Goal: Task Accomplishment & Management: Manage account settings

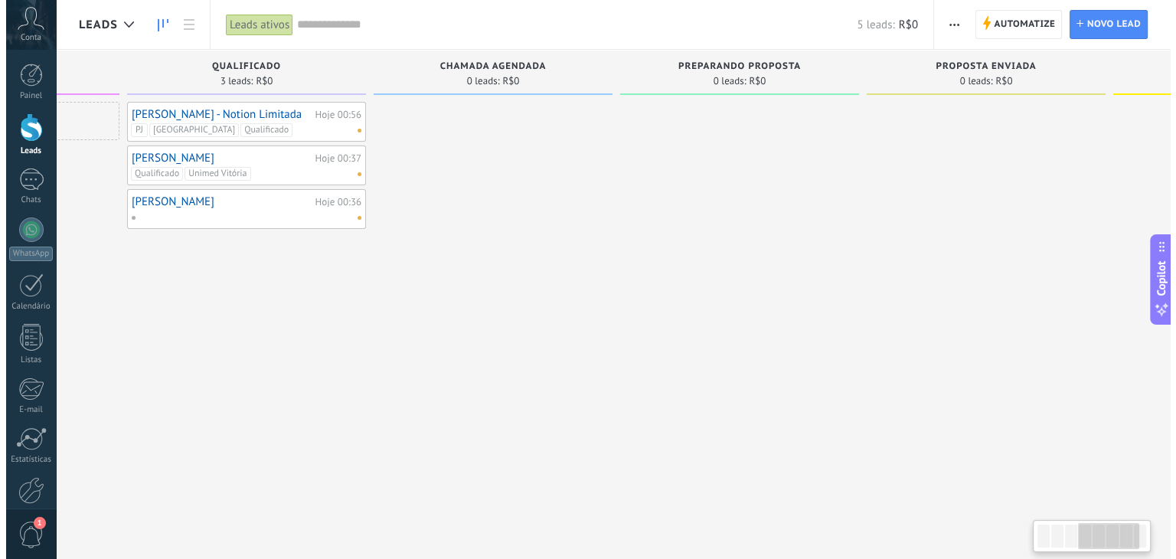
scroll to position [0, 11]
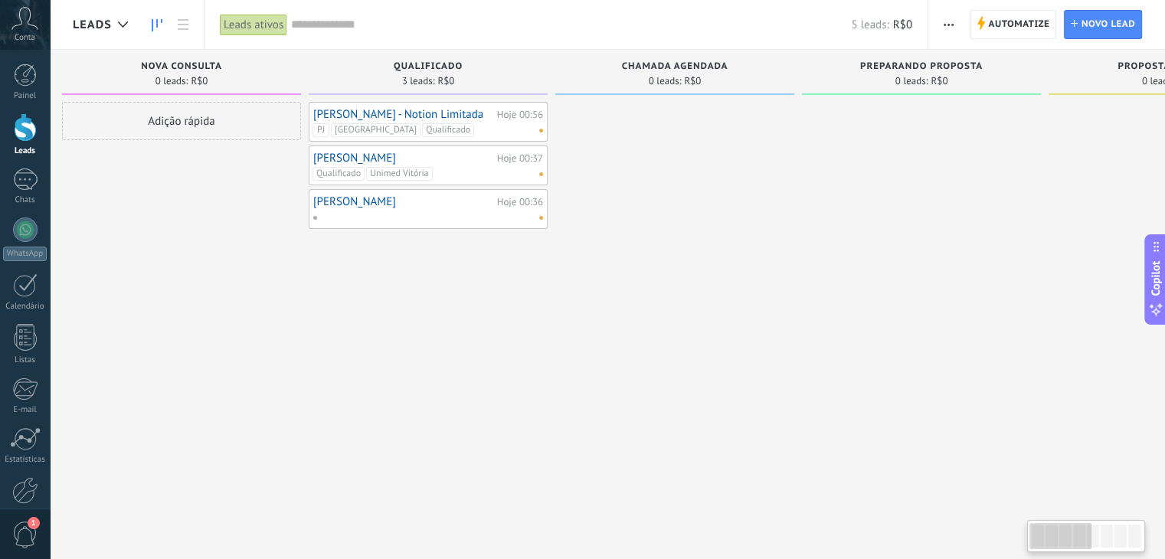
drag, startPoint x: 1057, startPoint y: 539, endPoint x: 766, endPoint y: 516, distance: 292.6
click at [944, 542] on body ".abccls-1,.abccls-2{fill-rule:evenodd}.abccls-2{fill:#fff} .abfcls-1{fill:none}…" at bounding box center [582, 279] width 1165 height 559
click at [453, 120] on div "[PERSON_NAME] - Notion Limitada Hoje 00:56 PJ [GEOGRAPHIC_DATA] Qualificado" at bounding box center [428, 121] width 230 height 31
click at [423, 119] on link "[PERSON_NAME] - Notion Limitada" at bounding box center [403, 114] width 180 height 13
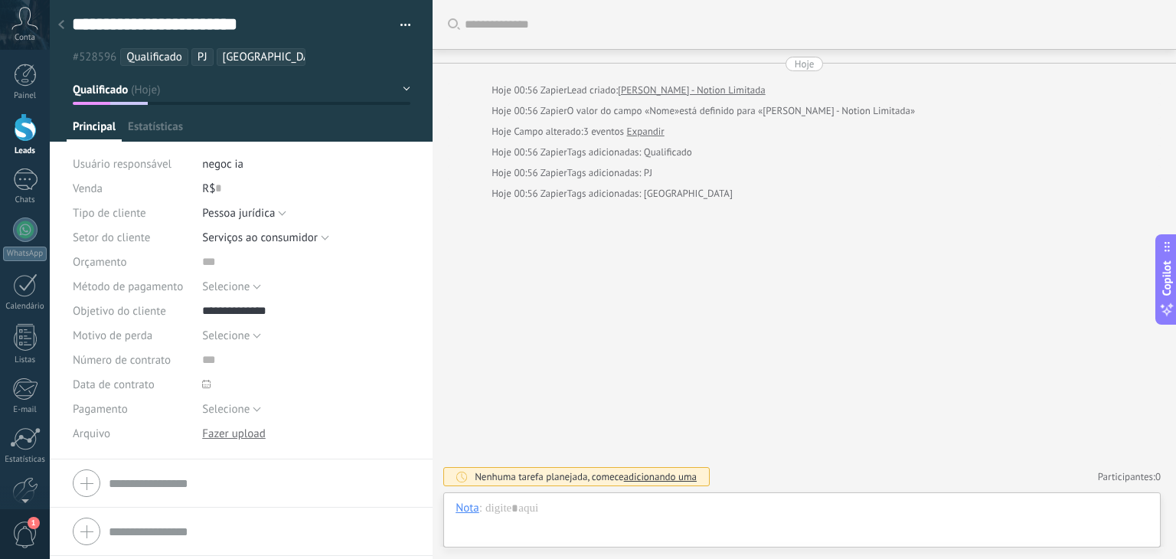
scroll to position [22, 0]
click at [231, 287] on span "Selecione" at bounding box center [225, 286] width 47 height 15
click at [231, 287] on span "Selecione" at bounding box center [291, 286] width 212 height 15
click at [230, 266] on input "text" at bounding box center [306, 262] width 208 height 25
type input "***"
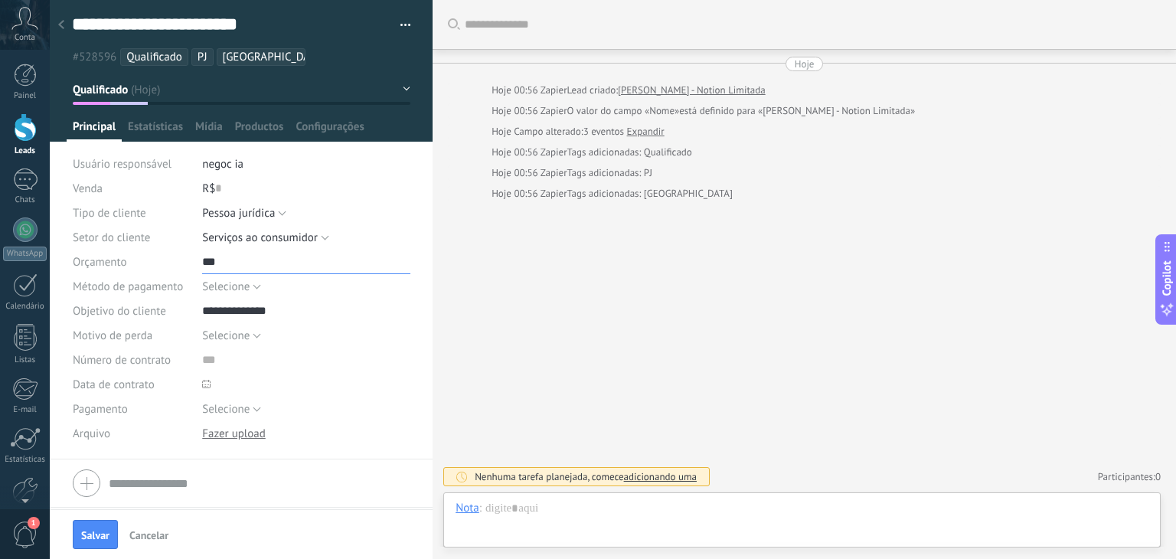
scroll to position [0, 0]
click at [87, 537] on span "Salvar" at bounding box center [95, 535] width 28 height 11
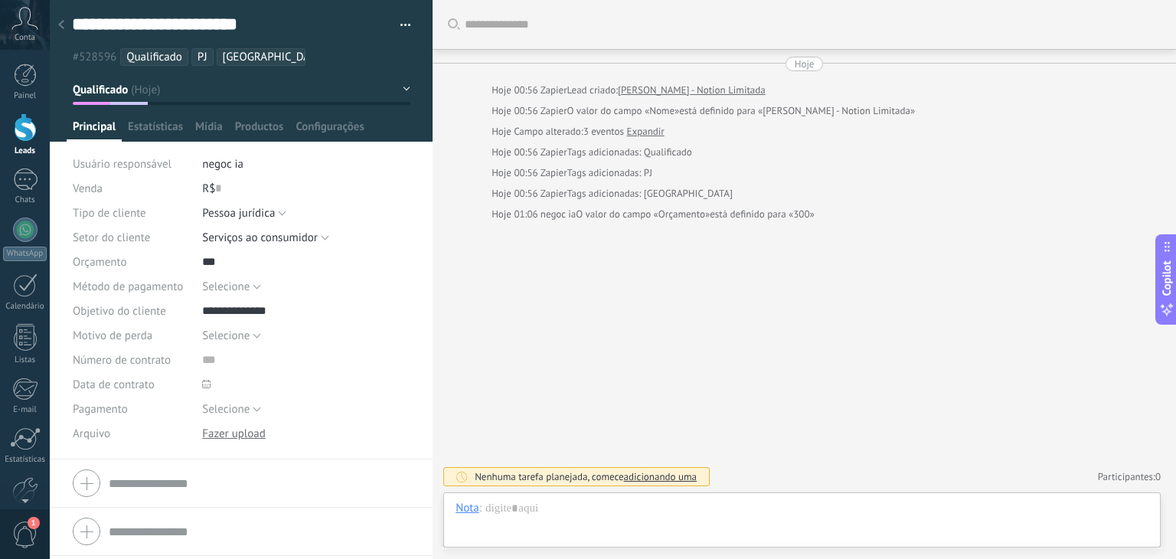
click at [67, 26] on div at bounding box center [61, 26] width 21 height 30
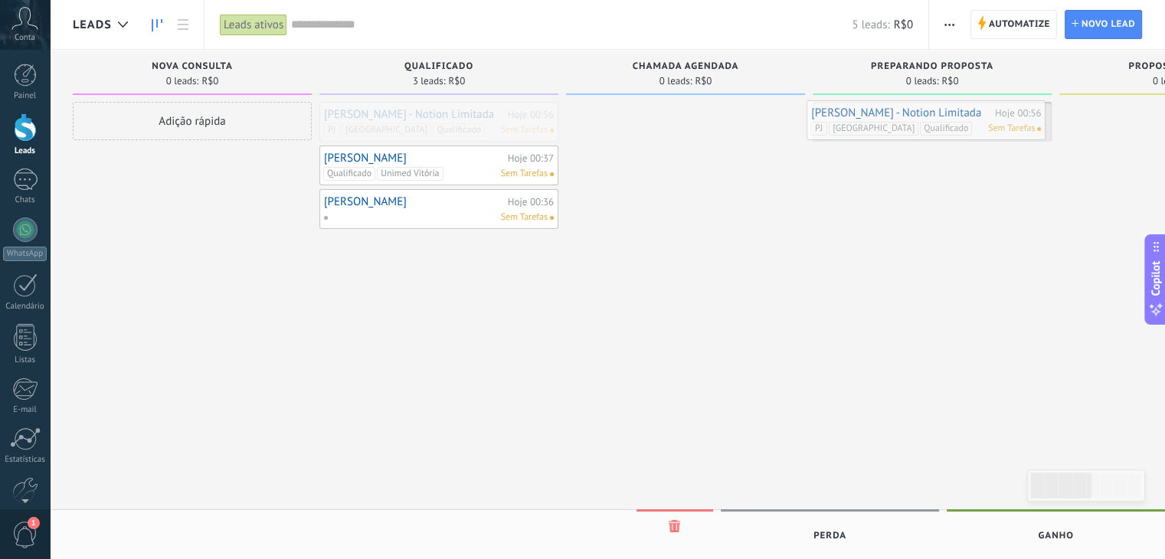
drag, startPoint x: 374, startPoint y: 123, endPoint x: 861, endPoint y: 121, distance: 487.0
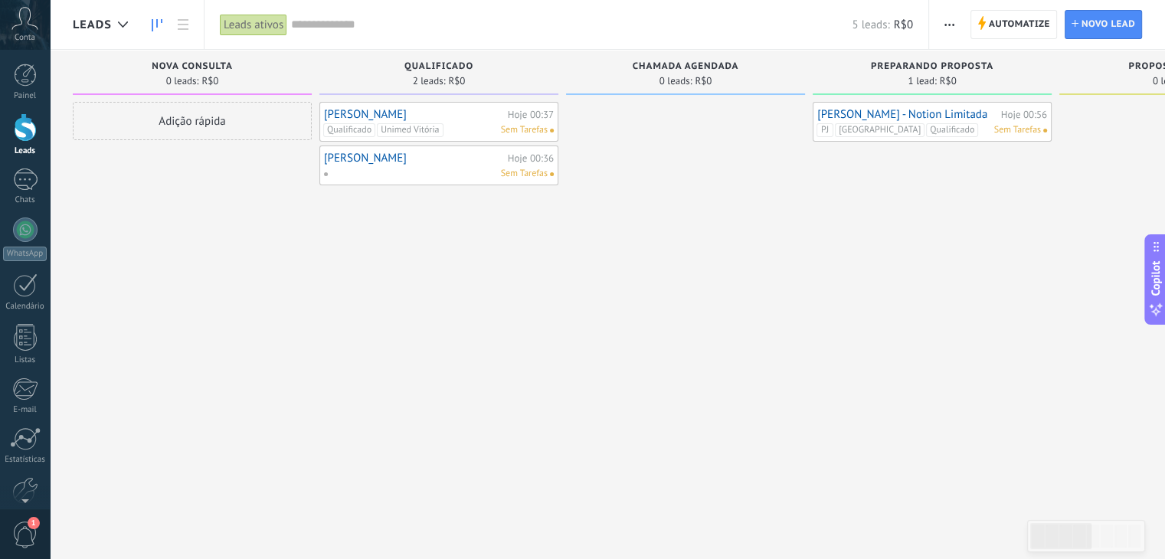
click at [423, 121] on div "[PERSON_NAME] 00:37 Qualificado Unimed Vitória Sem Tarefas" at bounding box center [439, 121] width 230 height 31
click at [464, 117] on link "[PERSON_NAME]" at bounding box center [414, 114] width 180 height 13
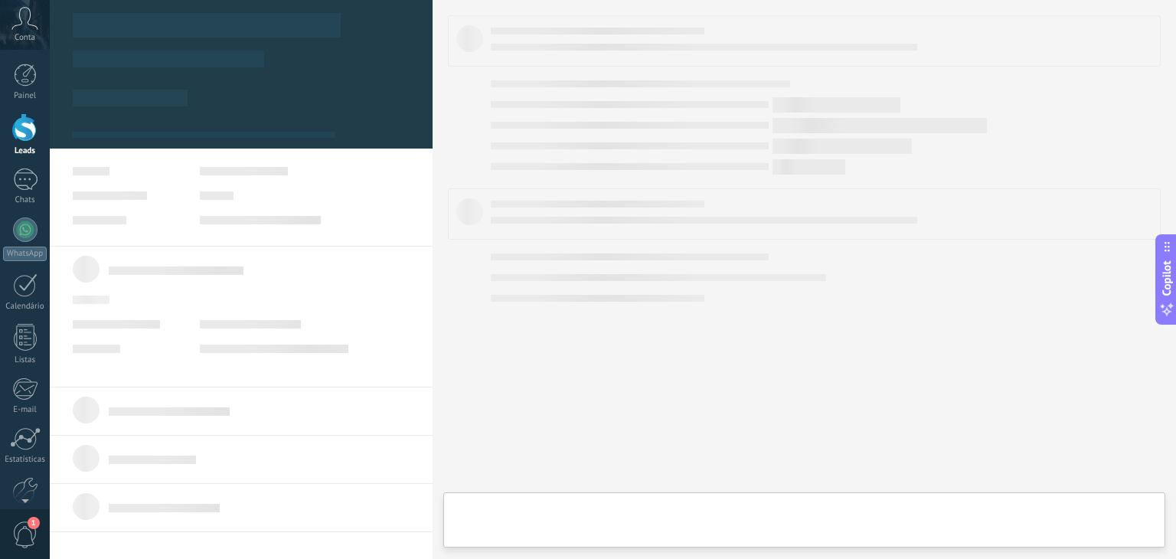
type textarea "******"
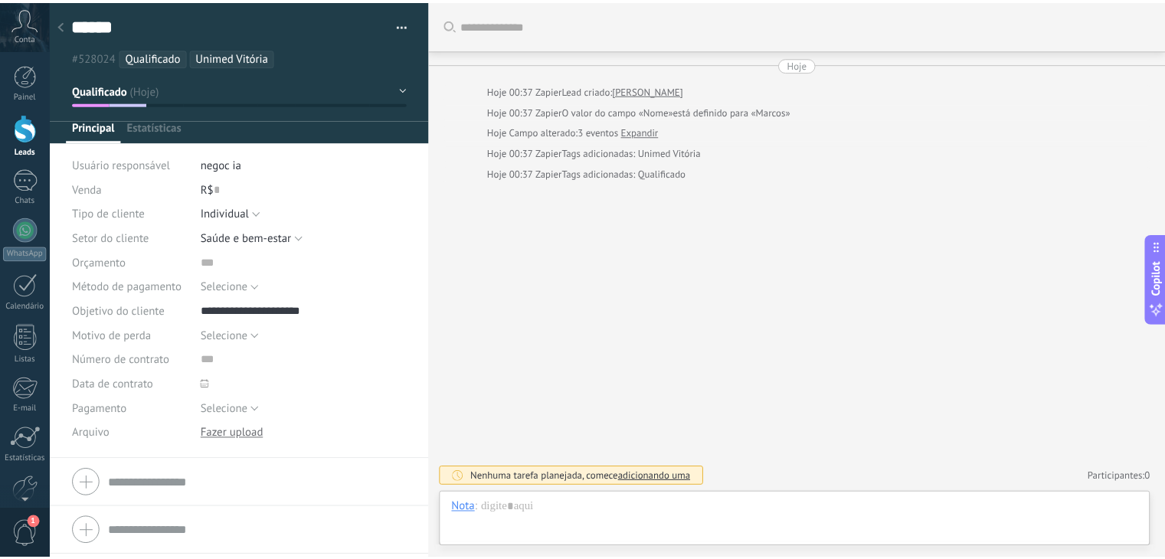
scroll to position [22, 0]
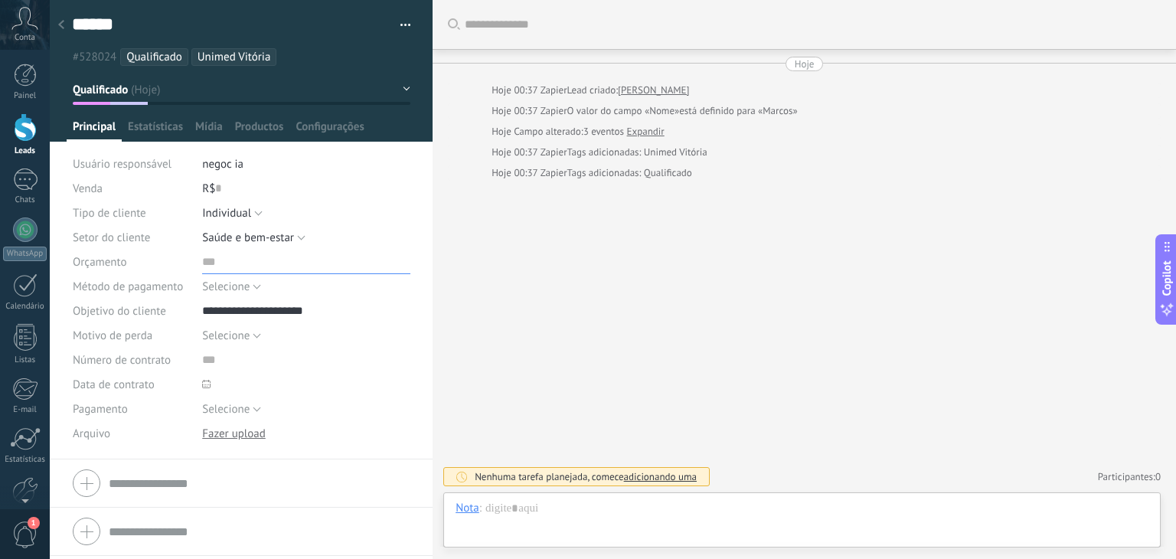
click at [202, 266] on input "text" at bounding box center [306, 262] width 208 height 25
type input "*"
click at [243, 189] on div "R$ 0" at bounding box center [306, 188] width 208 height 25
type input "***"
click at [100, 534] on span "Salvar" at bounding box center [95, 535] width 28 height 11
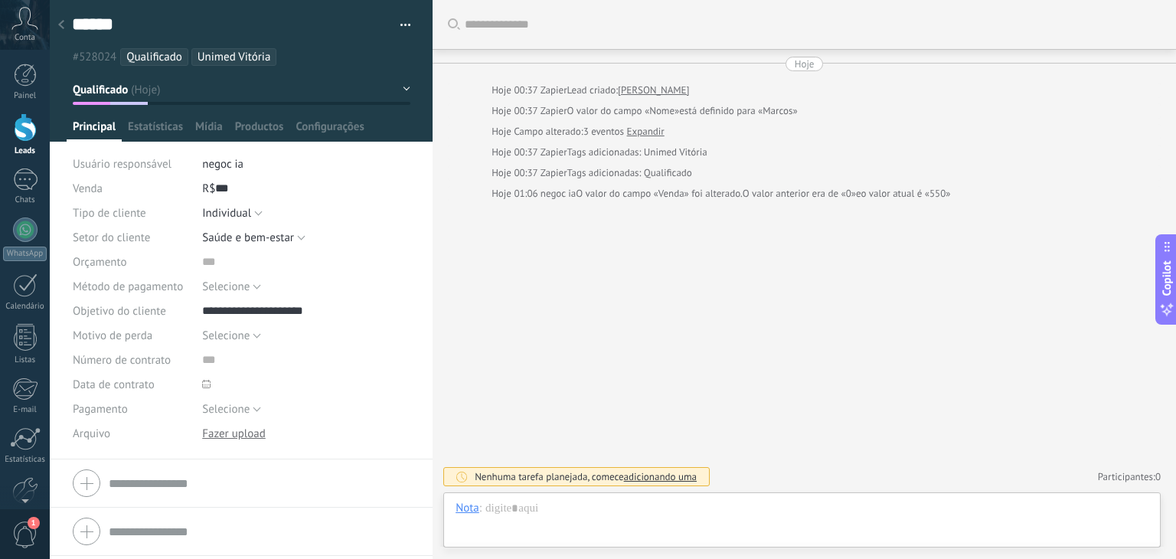
click at [64, 25] on div at bounding box center [61, 26] width 21 height 30
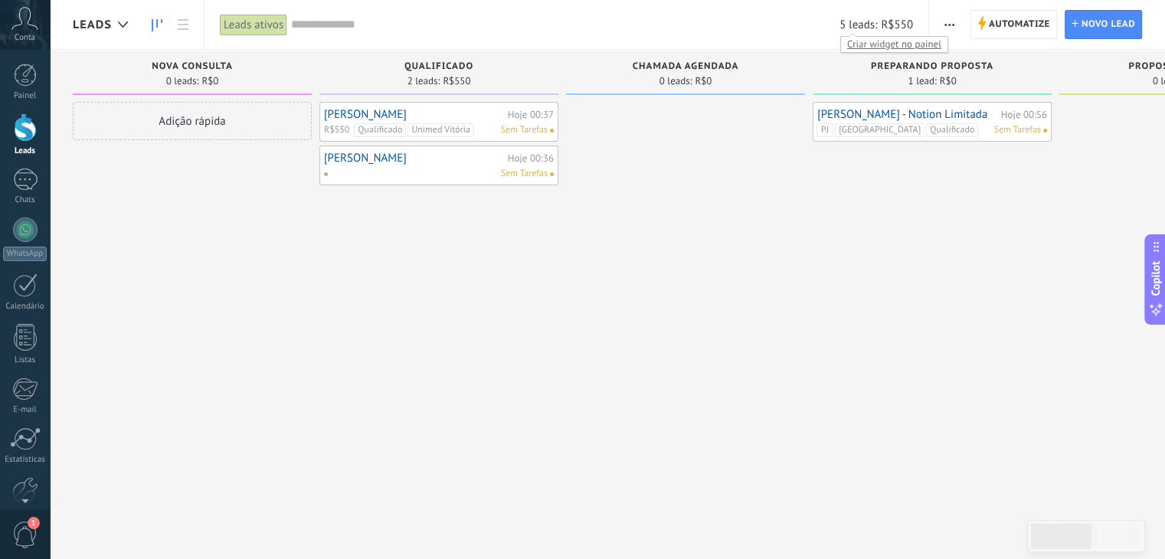
click at [854, 36] on div "Criar widget no painel" at bounding box center [894, 44] width 108 height 17
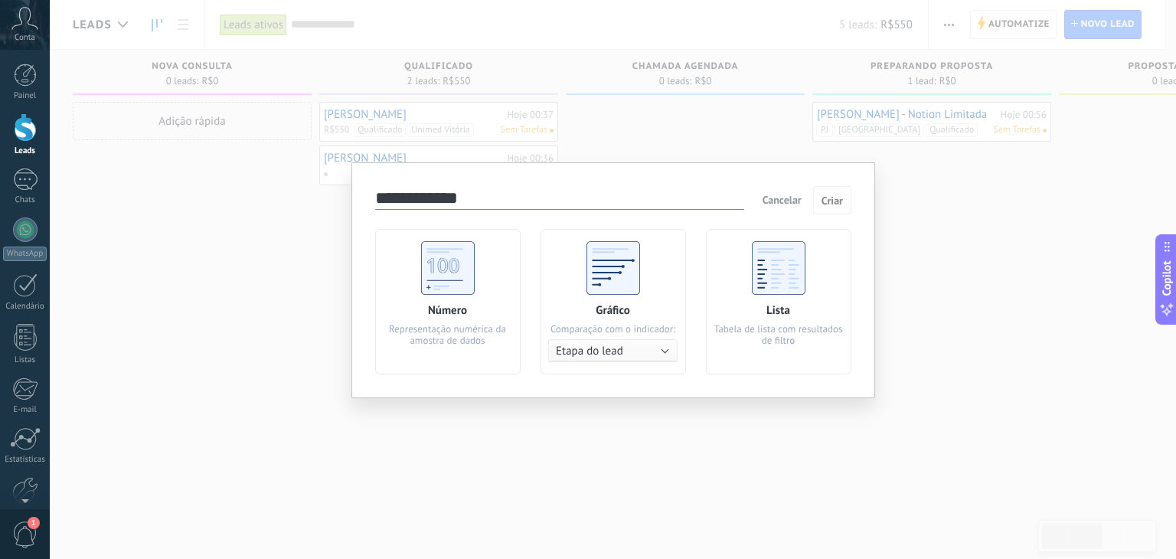
click at [838, 203] on span "Criar" at bounding box center [832, 200] width 21 height 11
click at [633, 279] on use at bounding box center [613, 268] width 54 height 54
click at [833, 205] on span "Criar" at bounding box center [832, 200] width 21 height 11
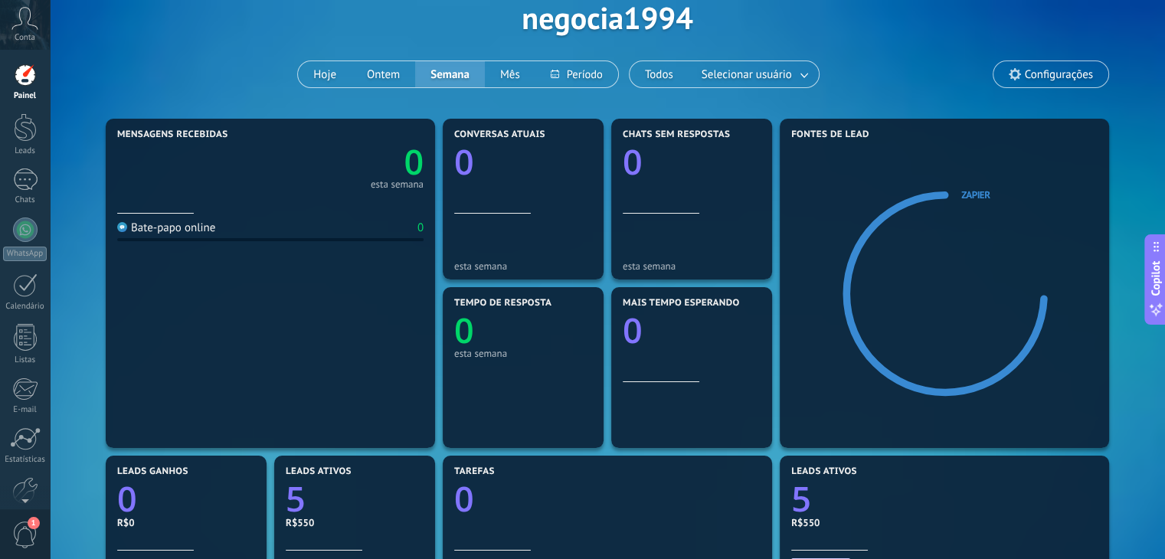
scroll to position [77, 0]
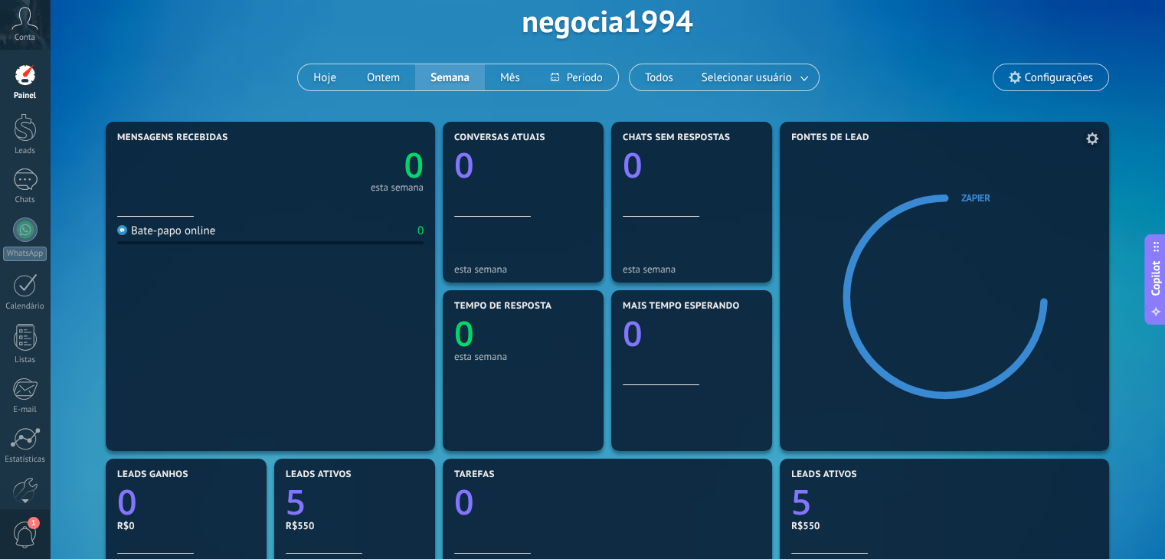
click at [954, 295] on icon at bounding box center [951, 298] width 96 height 87
click at [26, 85] on div at bounding box center [25, 75] width 23 height 23
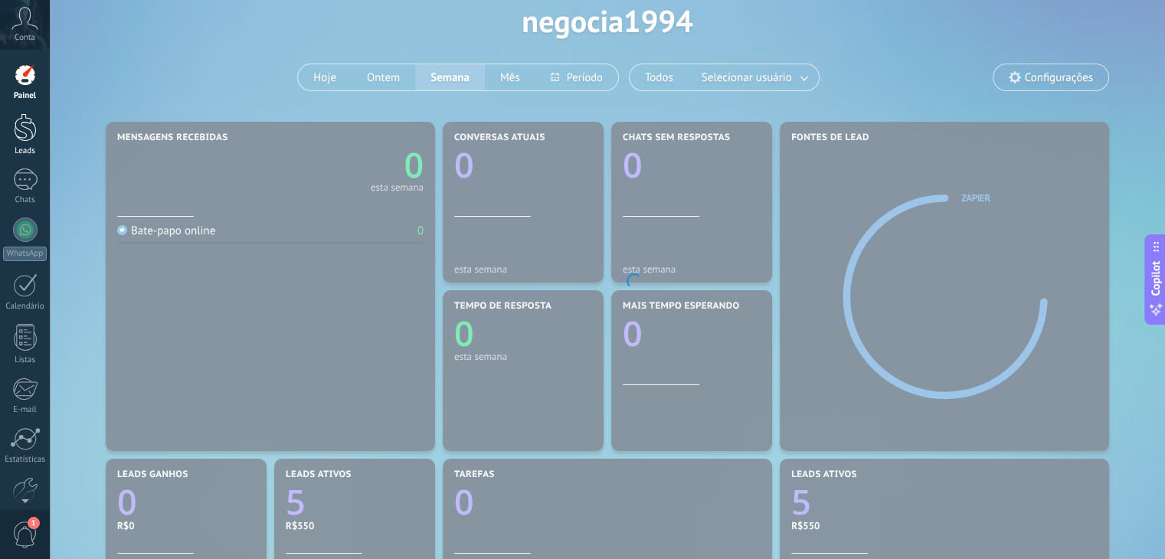
click at [28, 131] on div at bounding box center [25, 127] width 23 height 28
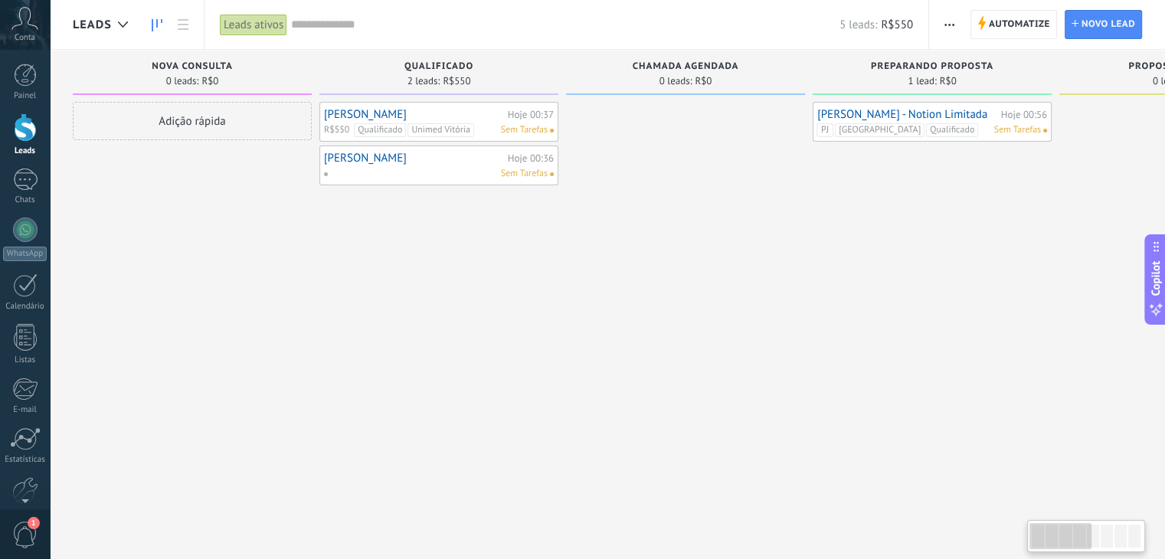
scroll to position [0, 11]
drag, startPoint x: 1061, startPoint y: 541, endPoint x: 1008, endPoint y: 537, distance: 53.8
click at [1008, 537] on body ".abccls-1,.abccls-2{fill-rule:evenodd}.abccls-2{fill:#fff} .abfcls-1{fill:none}…" at bounding box center [582, 279] width 1165 height 559
drag, startPoint x: 1050, startPoint y: 531, endPoint x: 1042, endPoint y: 534, distance: 9.0
click at [1042, 534] on div at bounding box center [1059, 536] width 61 height 26
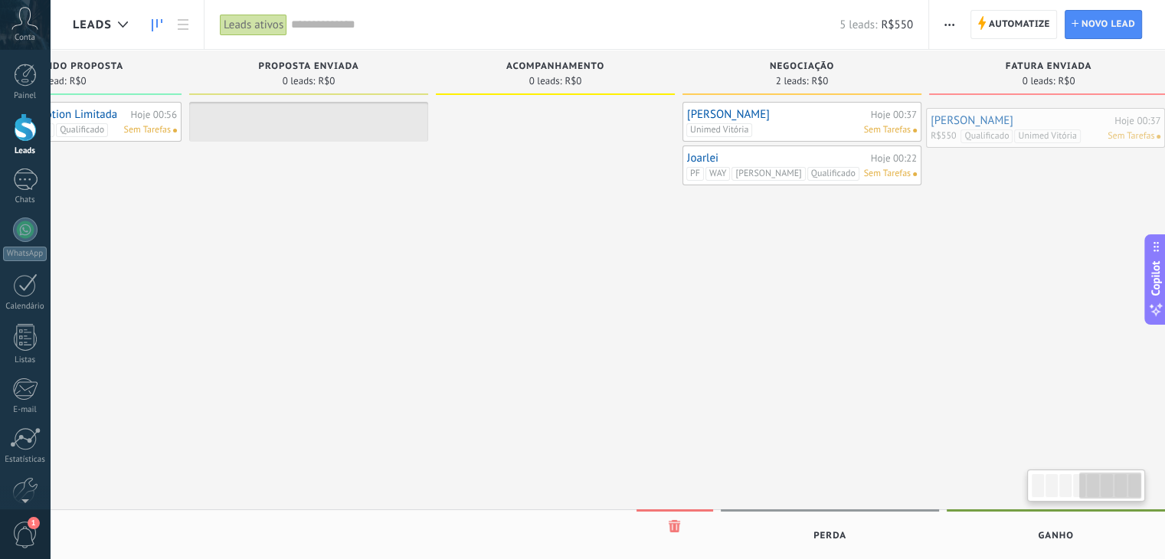
scroll to position [0, 896]
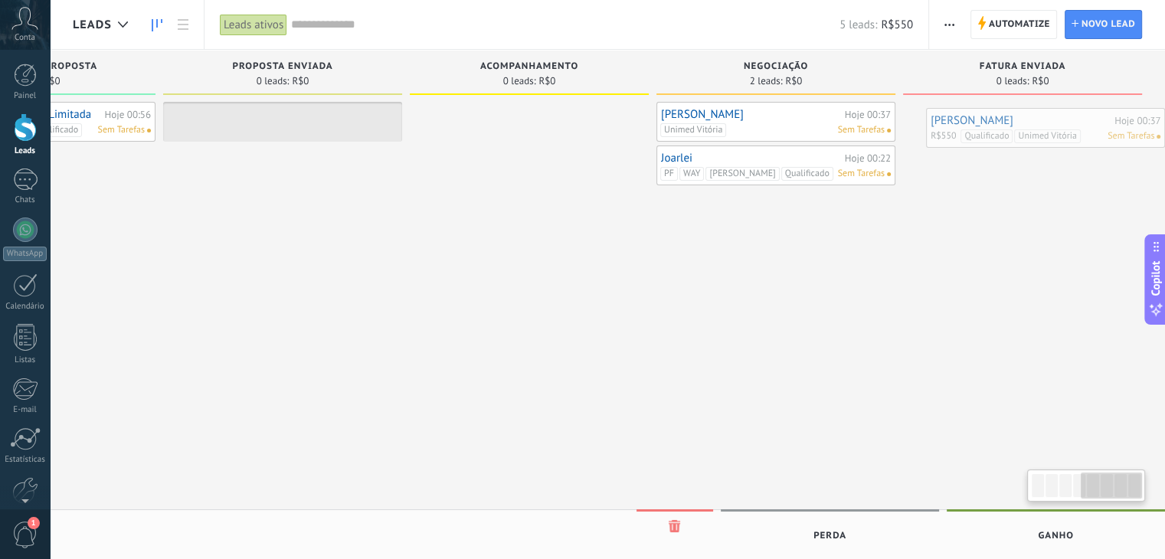
drag, startPoint x: 450, startPoint y: 109, endPoint x: 1121, endPoint y: 116, distance: 670.7
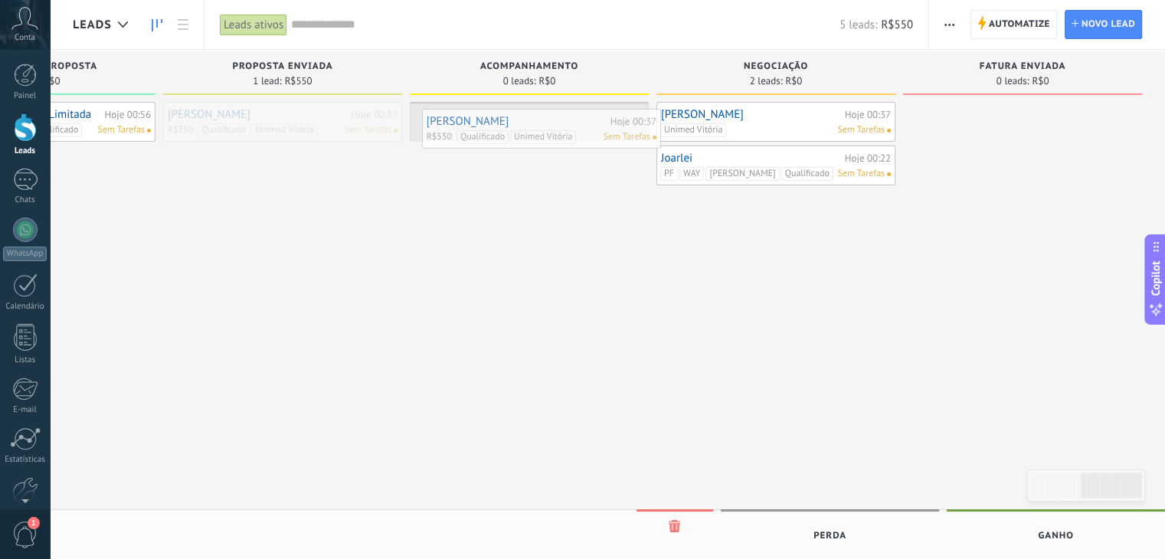
drag, startPoint x: 248, startPoint y: 106, endPoint x: 507, endPoint y: 113, distance: 258.9
drag, startPoint x: 507, startPoint y: 113, endPoint x: 969, endPoint y: 107, distance: 461.7
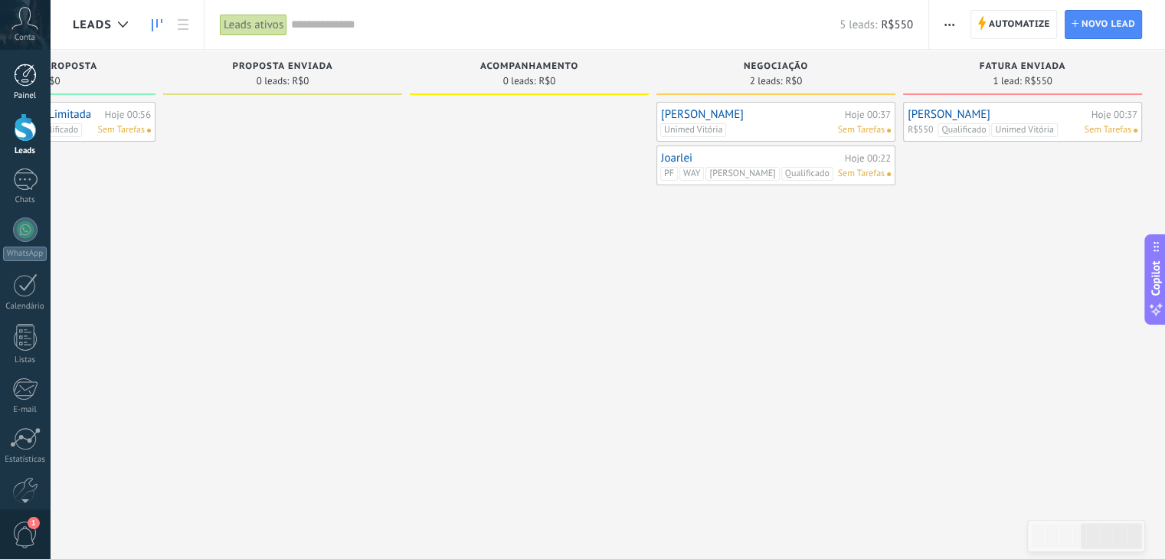
click at [26, 71] on div at bounding box center [25, 75] width 23 height 23
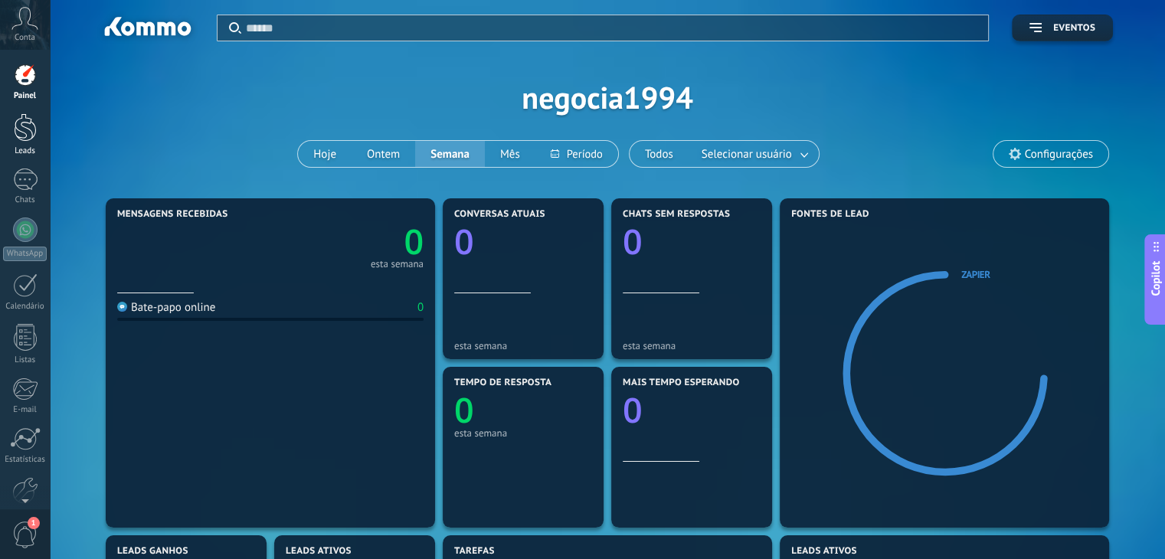
click at [18, 121] on div at bounding box center [25, 127] width 23 height 28
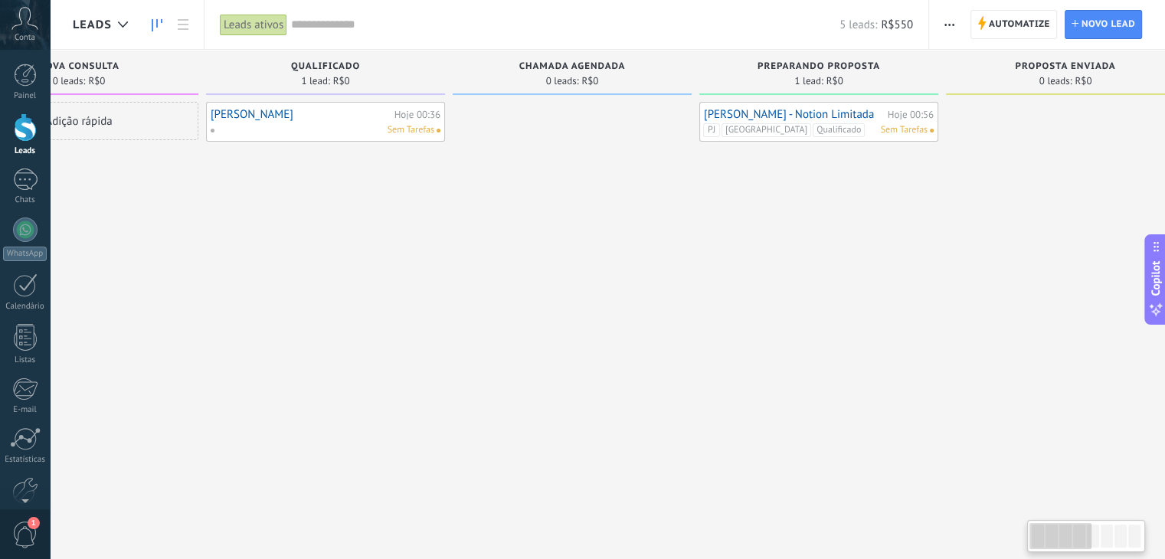
scroll to position [0, 11]
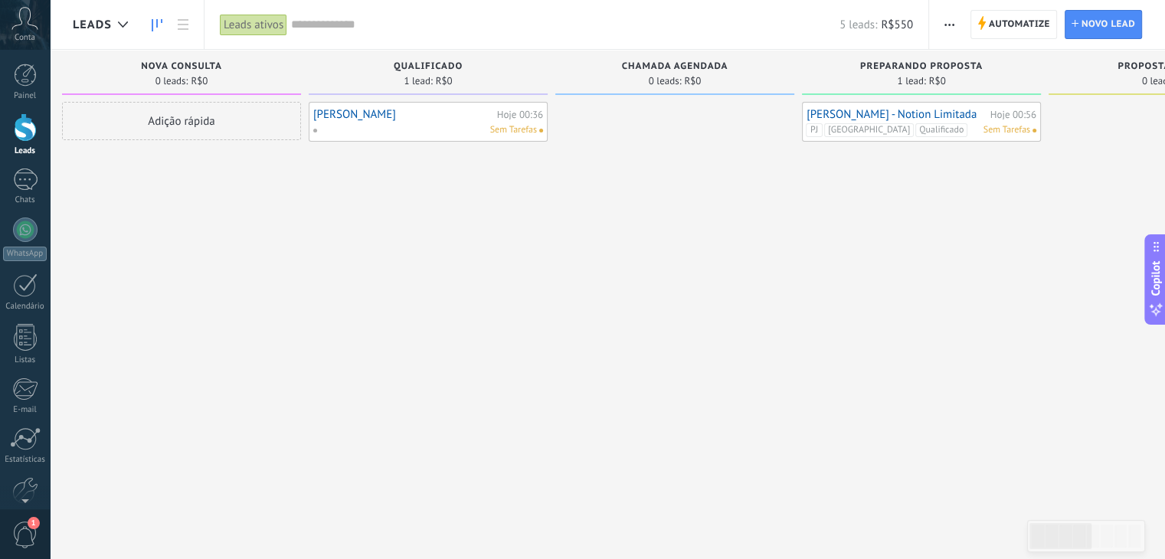
drag, startPoint x: 1066, startPoint y: 534, endPoint x: 1024, endPoint y: 533, distance: 41.4
click at [1024, 533] on body ".abccls-1,.abccls-2{fill-rule:evenodd}.abccls-2{fill:#fff} .abfcls-1{fill:none}…" at bounding box center [582, 279] width 1165 height 559
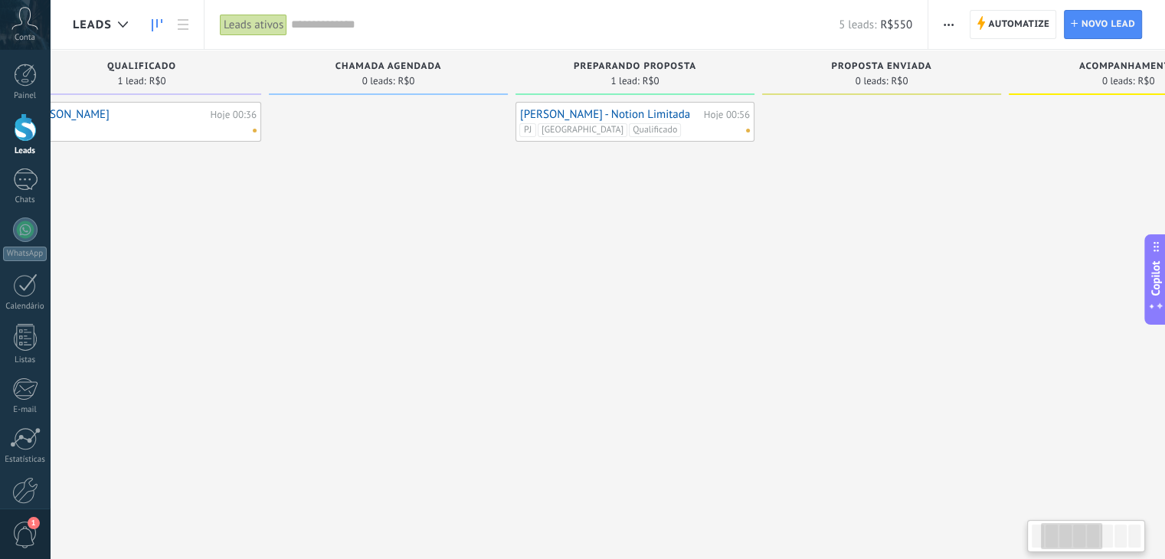
scroll to position [0, 11]
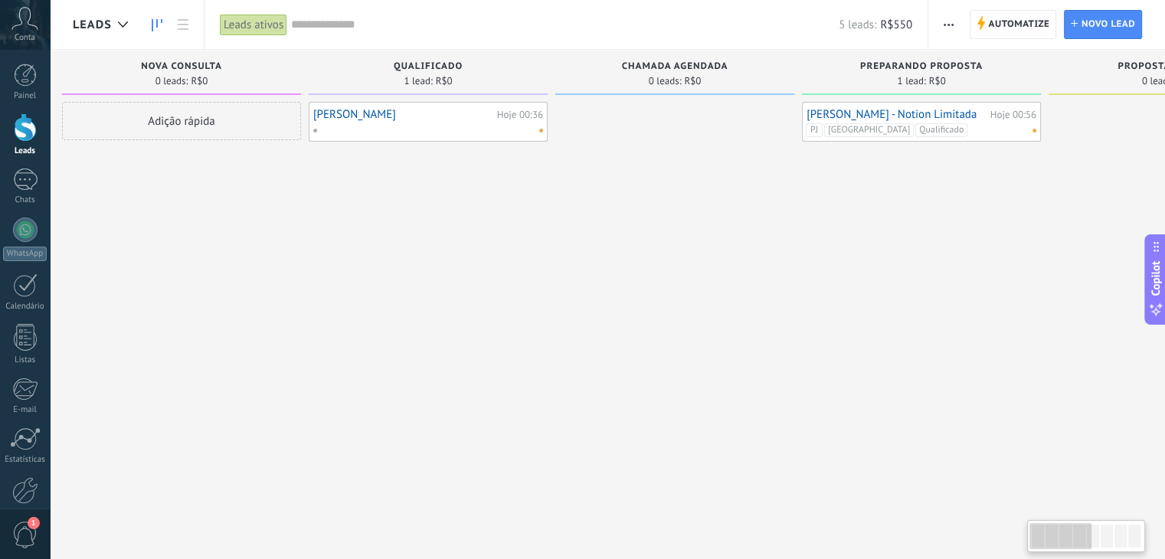
drag, startPoint x: 1050, startPoint y: 541, endPoint x: 943, endPoint y: 528, distance: 108.0
click at [944, 528] on body ".abccls-1,.abccls-2{fill-rule:evenodd}.abccls-2{fill:#fff} .abfcls-1{fill:none}…" at bounding box center [582, 279] width 1165 height 559
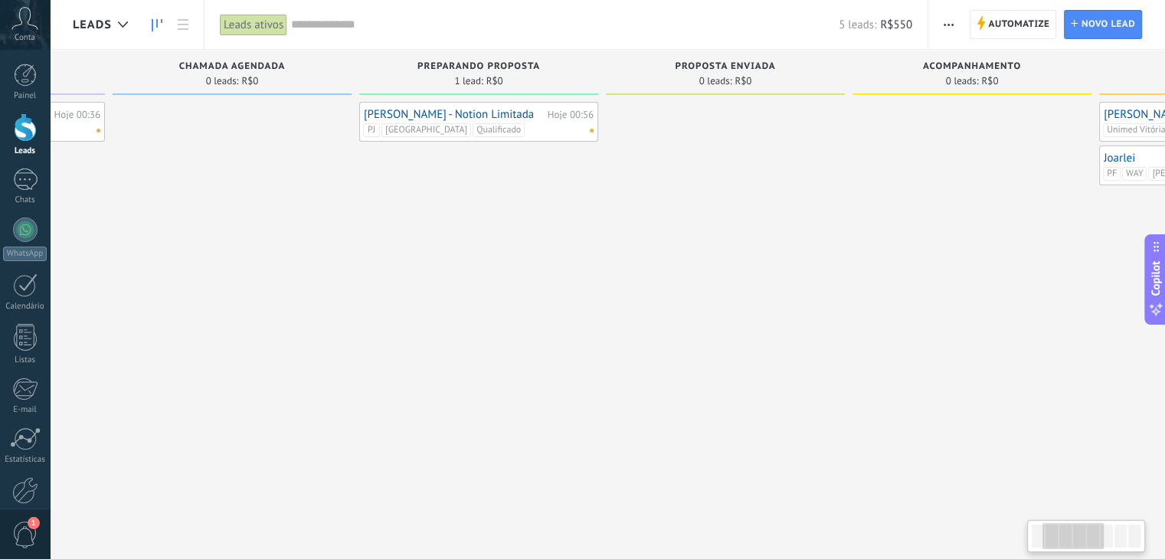
scroll to position [0, 11]
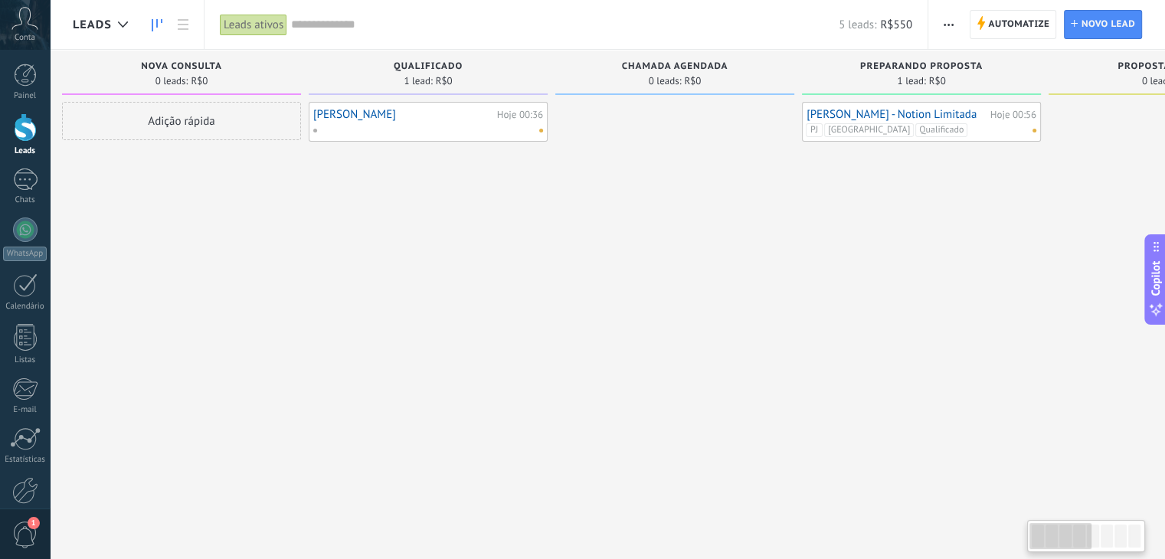
drag, startPoint x: 1057, startPoint y: 543, endPoint x: 802, endPoint y: 424, distance: 281.2
click at [1028, 534] on div at bounding box center [1086, 536] width 118 height 32
